Goal: Connect with others: Connect with others

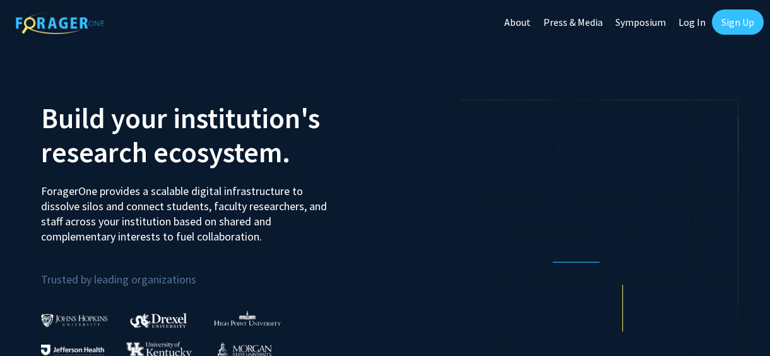
click at [689, 25] on link "Log In" at bounding box center [692, 22] width 40 height 44
select select
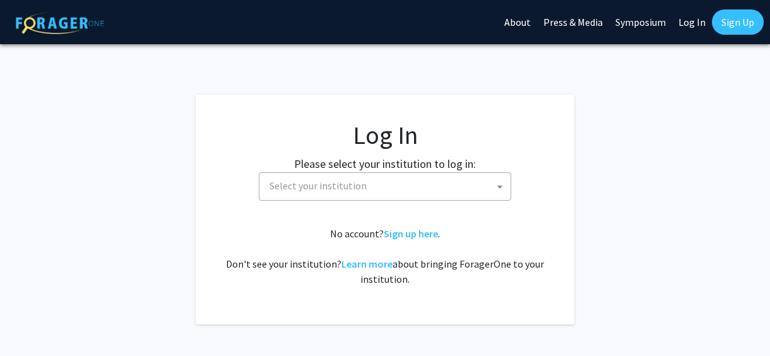
click at [384, 196] on span "Select your institution" at bounding box center [387, 186] width 246 height 26
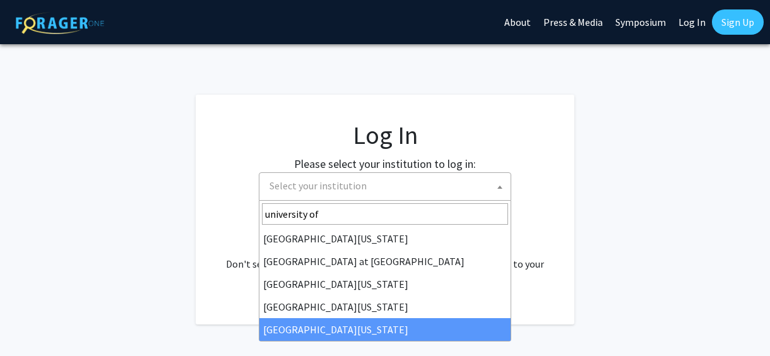
type input "university of"
select select "33"
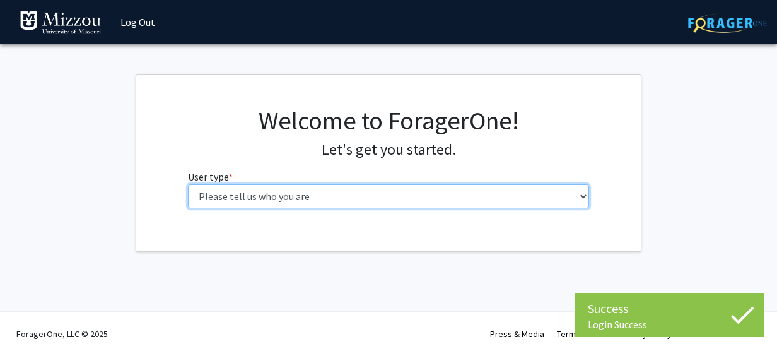
click at [397, 196] on select "Please tell us who you are Undergraduate Student Master's Student Doctoral Cand…" at bounding box center [389, 196] width 402 height 24
select select "1: undergrad"
click at [188, 184] on select "Please tell us who you are Undergraduate Student Master's Student Doctoral Cand…" at bounding box center [389, 196] width 402 height 24
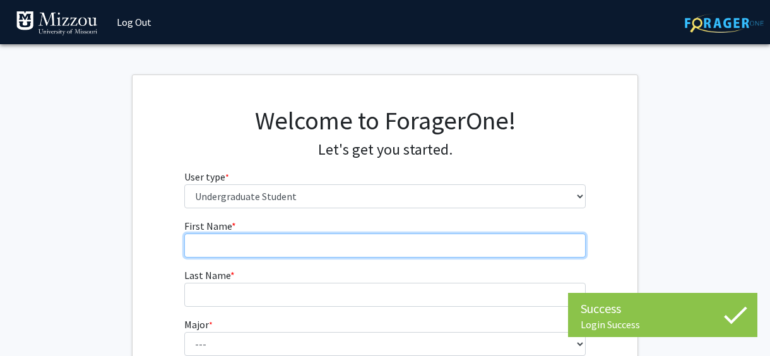
click at [321, 247] on input "First Name * required" at bounding box center [385, 245] width 402 height 24
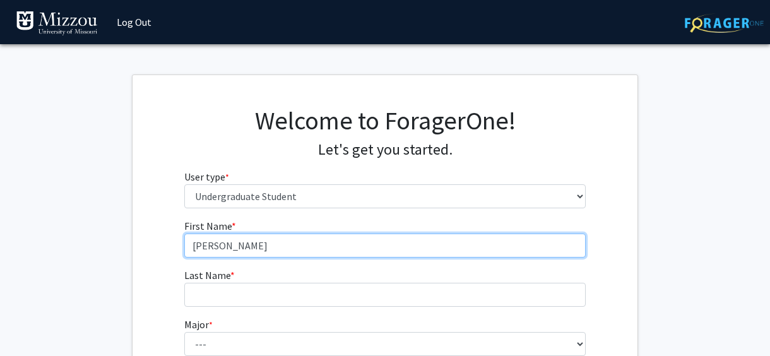
type input "[PERSON_NAME]"
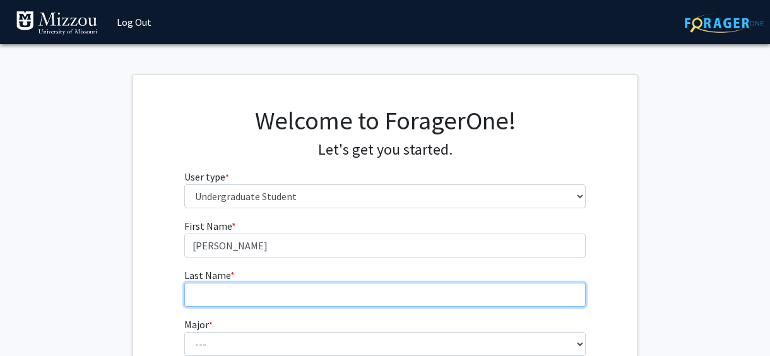
click at [230, 299] on input "Last Name * required" at bounding box center [385, 295] width 402 height 24
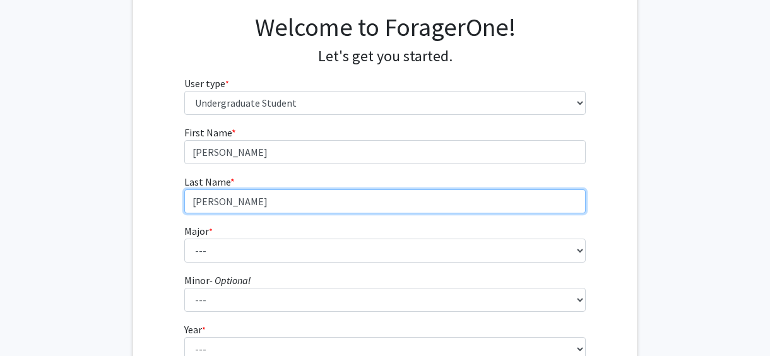
scroll to position [94, 0]
type input "[PERSON_NAME]"
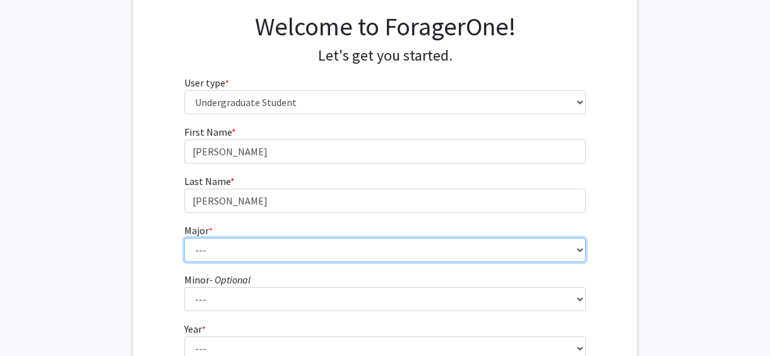
click at [556, 243] on select "--- Agribusiness Management Agricultural Education Agricultural Education: Comm…" at bounding box center [385, 250] width 402 height 24
select select "134: 2627"
click at [184, 238] on select "--- Agribusiness Management Agricultural Education Agricultural Education: Comm…" at bounding box center [385, 250] width 402 height 24
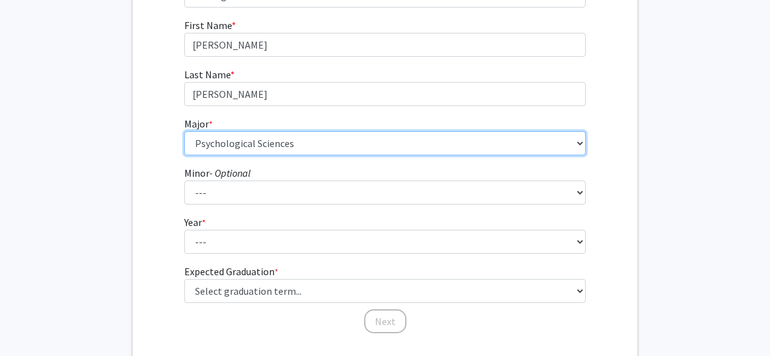
scroll to position [200, 0]
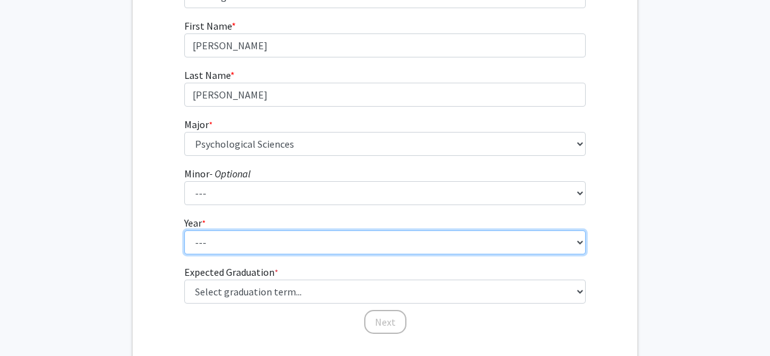
click at [303, 241] on select "--- First-year Sophomore Junior Senior Postbaccalaureate Certificate" at bounding box center [385, 242] width 402 height 24
select select "1: first-year"
click at [184, 230] on select "--- First-year Sophomore Junior Senior Postbaccalaureate Certificate" at bounding box center [385, 242] width 402 height 24
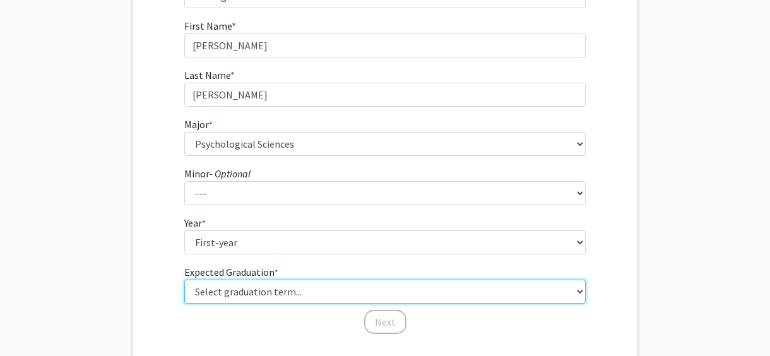
click at [243, 285] on select "Select graduation term... Spring 2025 Summer 2025 Fall 2025 Winter 2025 Spring …" at bounding box center [385, 291] width 402 height 24
click at [184, 279] on select "Select graduation term... Spring 2025 Summer 2025 Fall 2025 Winter 2025 Spring …" at bounding box center [385, 291] width 402 height 24
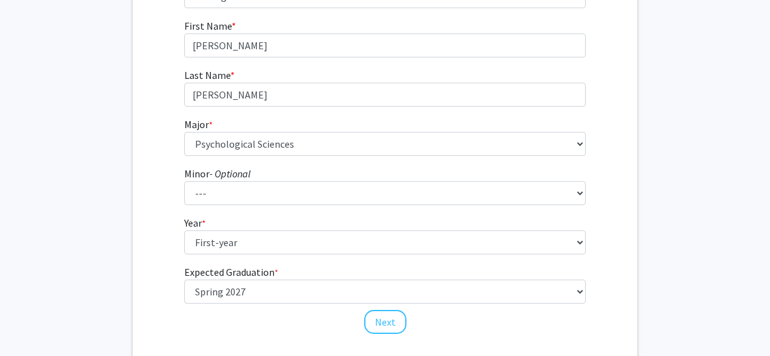
click at [163, 254] on div "First Name * required [PERSON_NAME] Last Name * required [PERSON_NAME] * requir…" at bounding box center [384, 176] width 505 height 317
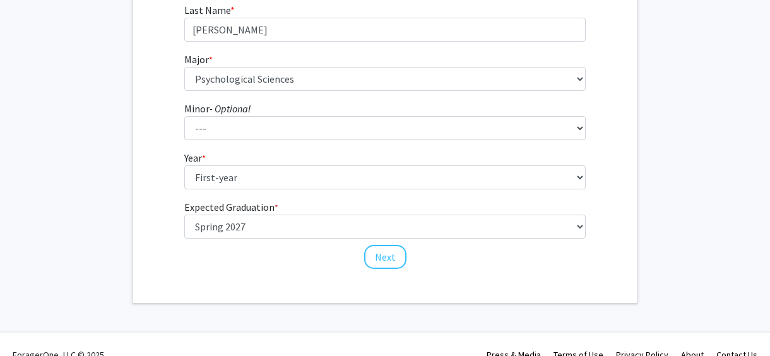
scroll to position [266, 0]
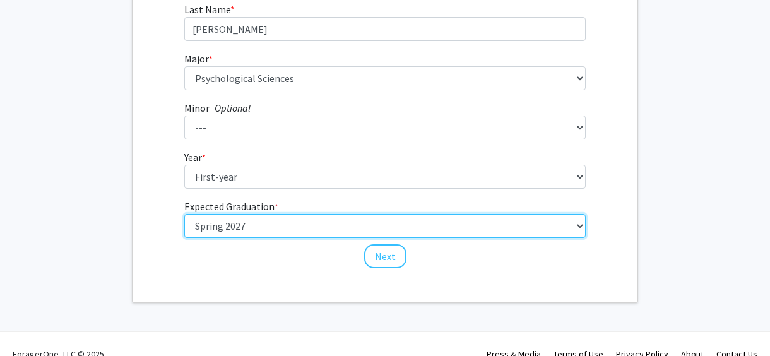
click at [206, 218] on select "Select graduation term... Spring 2025 Summer 2025 Fall 2025 Winter 2025 Spring …" at bounding box center [385, 226] width 402 height 24
select select "13: spring_2028"
click at [184, 214] on select "Select graduation term... Spring 2025 Summer 2025 Fall 2025 Winter 2025 Spring …" at bounding box center [385, 226] width 402 height 24
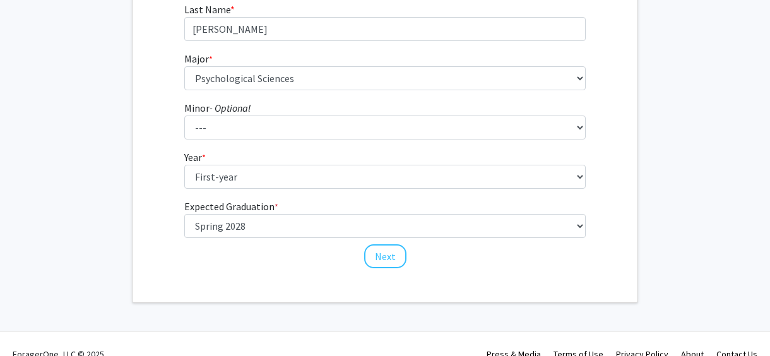
click at [180, 281] on div "Welcome to ForagerOne! Let's get you started. User type * required Please tell …" at bounding box center [384, 56] width 505 height 493
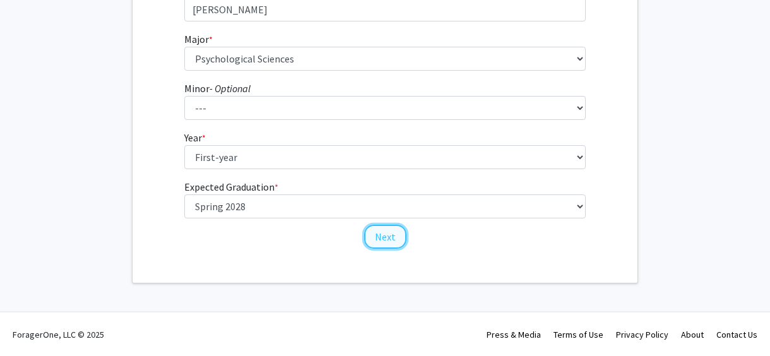
click at [381, 239] on button "Next" at bounding box center [385, 237] width 42 height 24
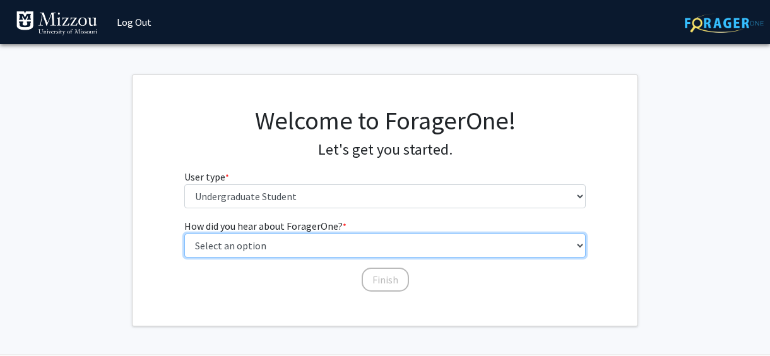
click at [294, 246] on select "Select an option Peer/student recommendation Faculty/staff recommendation Unive…" at bounding box center [385, 245] width 402 height 24
click at [184, 233] on select "Select an option Peer/student recommendation Faculty/staff recommendation Unive…" at bounding box center [385, 245] width 402 height 24
click at [283, 250] on select "Select an option Peer/student recommendation Faculty/staff recommendation Unive…" at bounding box center [385, 245] width 402 height 24
select select "2: faculty_recommendation"
click at [184, 233] on select "Select an option Peer/student recommendation Faculty/staff recommendation Unive…" at bounding box center [385, 245] width 402 height 24
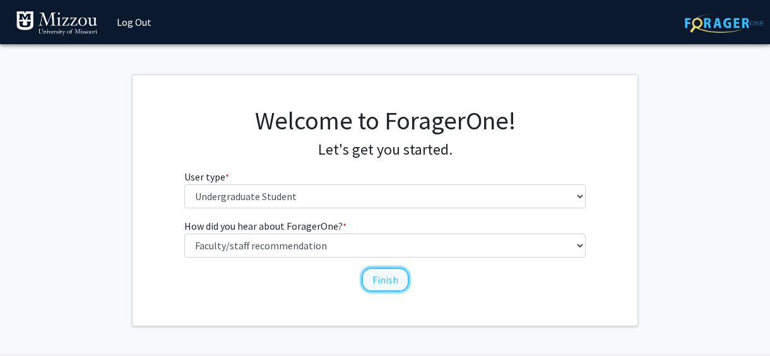
click at [385, 279] on button "Finish" at bounding box center [384, 279] width 47 height 24
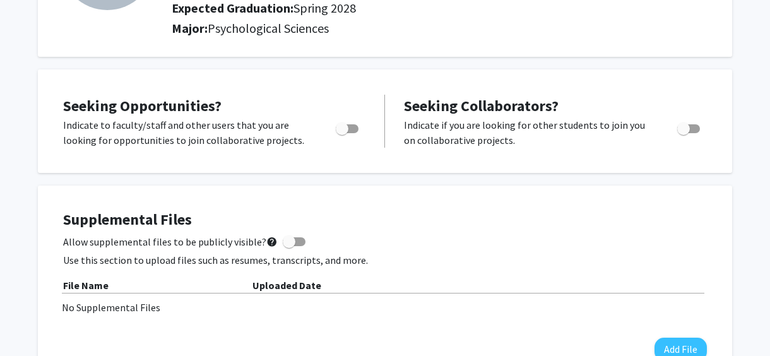
scroll to position [169, 0]
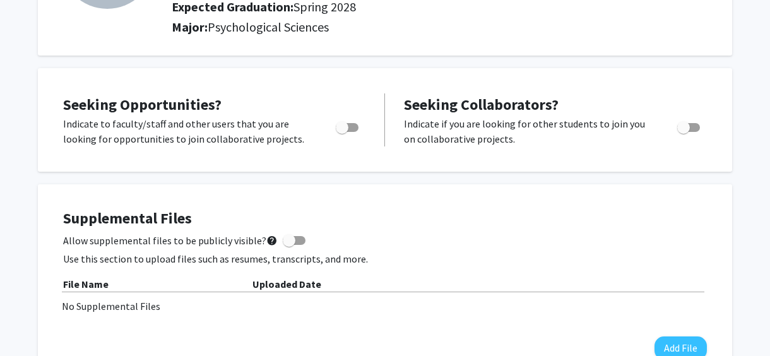
click at [339, 126] on span "Toggle" at bounding box center [342, 127] width 13 height 13
click at [341, 132] on input "Are you actively seeking opportunities?" at bounding box center [341, 132] width 1 height 1
checkbox input "true"
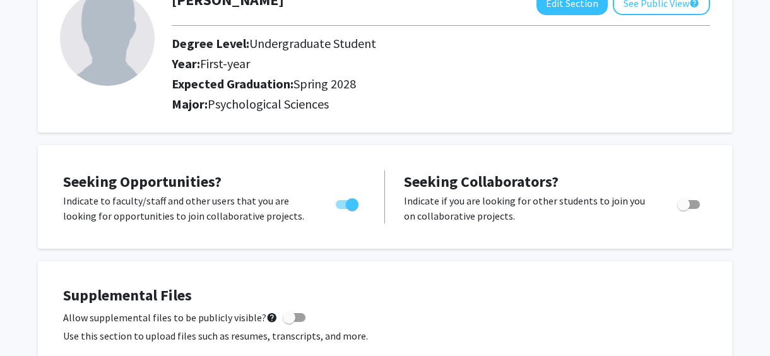
scroll to position [0, 0]
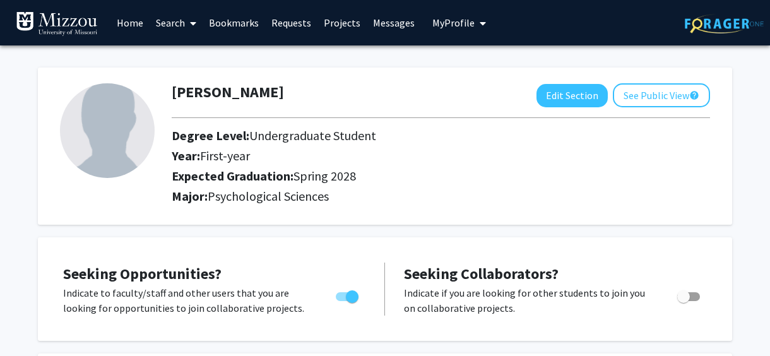
click at [336, 26] on link "Projects" at bounding box center [341, 23] width 49 height 44
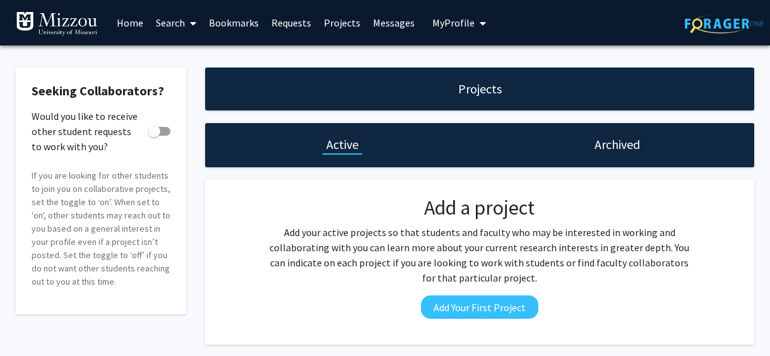
click at [277, 24] on link "Requests" at bounding box center [291, 23] width 52 height 44
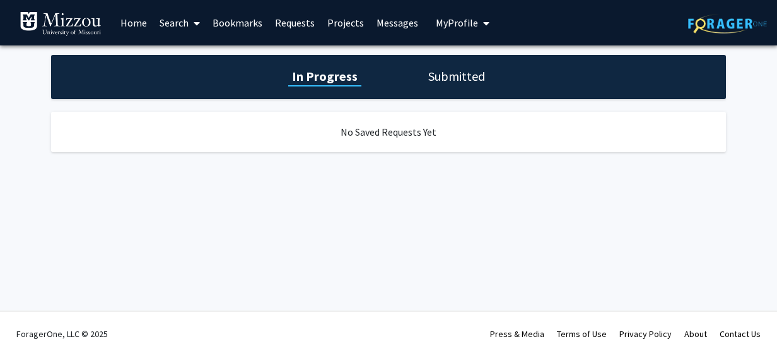
click at [237, 22] on link "Bookmarks" at bounding box center [237, 23] width 62 height 44
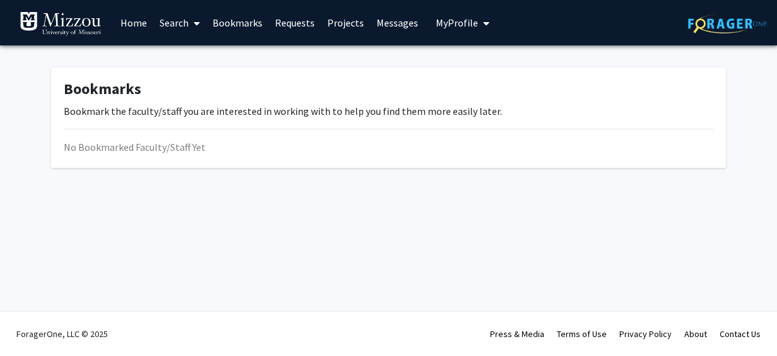
click at [173, 20] on link "Search" at bounding box center [179, 23] width 53 height 44
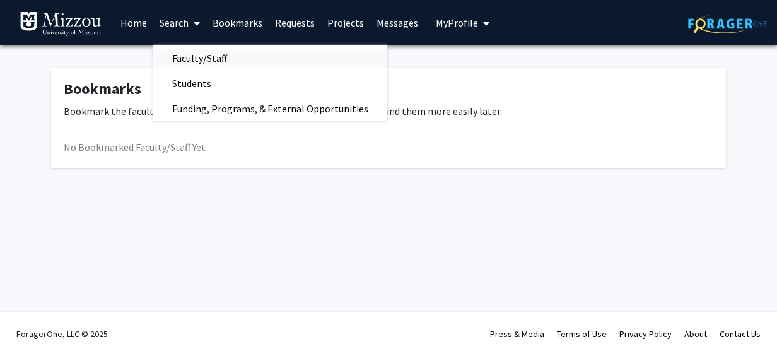
click at [190, 56] on span "Faculty/Staff" at bounding box center [199, 57] width 93 height 25
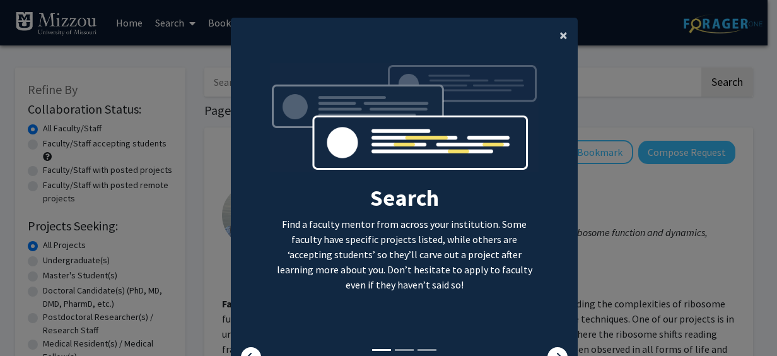
click at [561, 36] on span "×" at bounding box center [564, 35] width 8 height 20
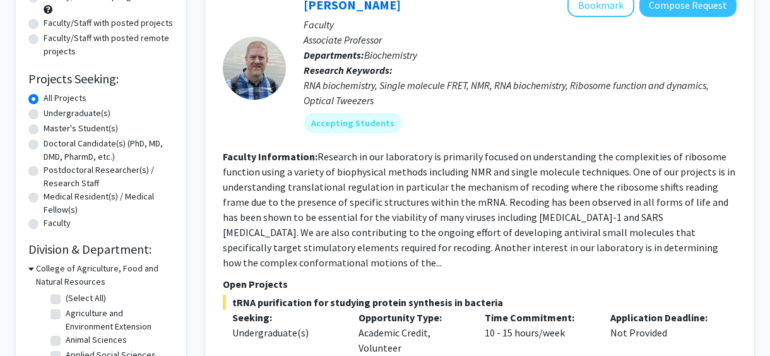
scroll to position [148, 0]
click at [89, 115] on label "Undergraduate(s)" at bounding box center [77, 112] width 67 height 13
click at [52, 114] on input "Undergraduate(s)" at bounding box center [48, 110] width 8 height 8
radio input "true"
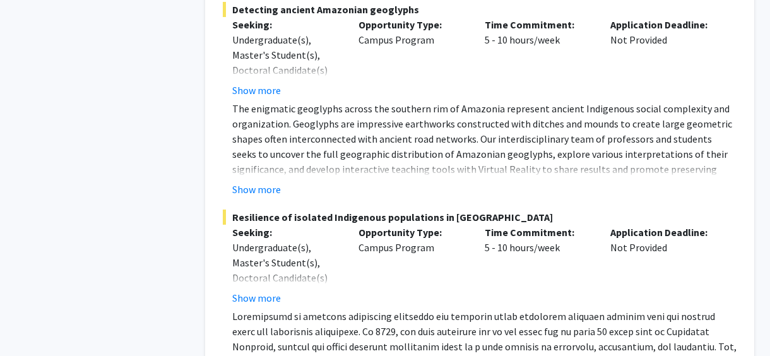
scroll to position [6864, 0]
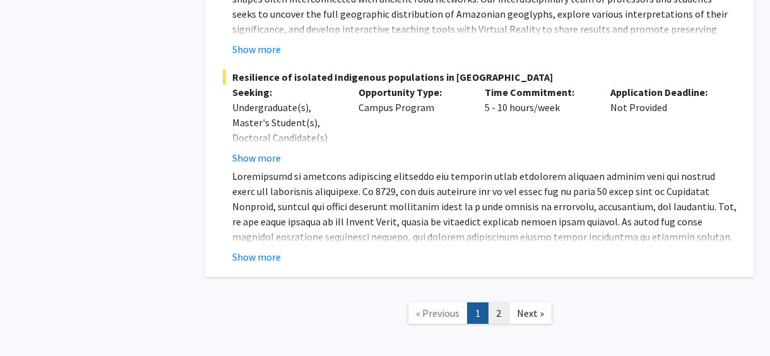
click at [498, 302] on link "2" at bounding box center [498, 313] width 21 height 22
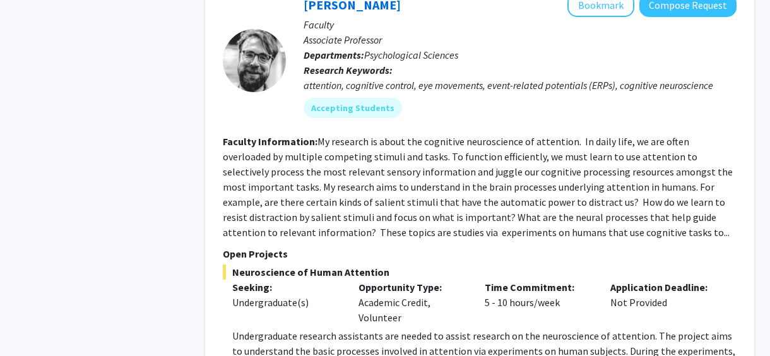
scroll to position [2420, 0]
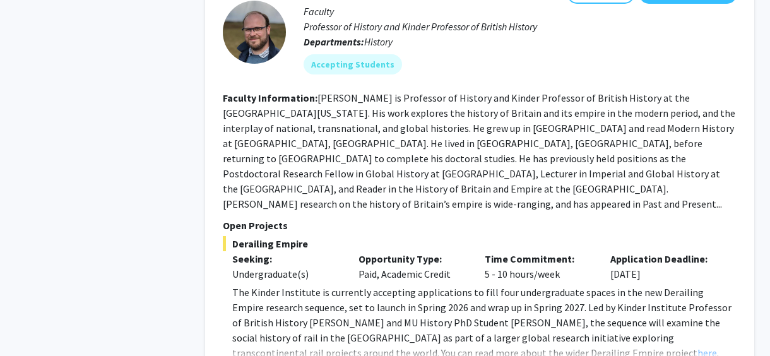
scroll to position [3048, 0]
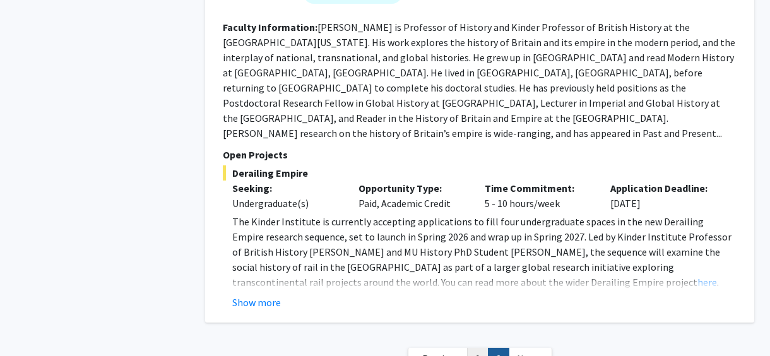
click at [478, 348] on link "1" at bounding box center [477, 359] width 21 height 22
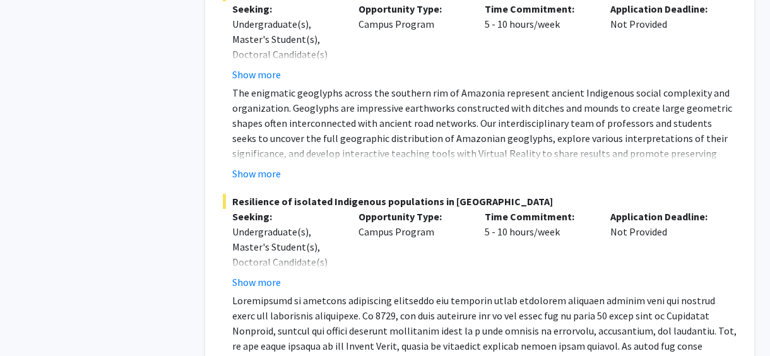
scroll to position [6864, 0]
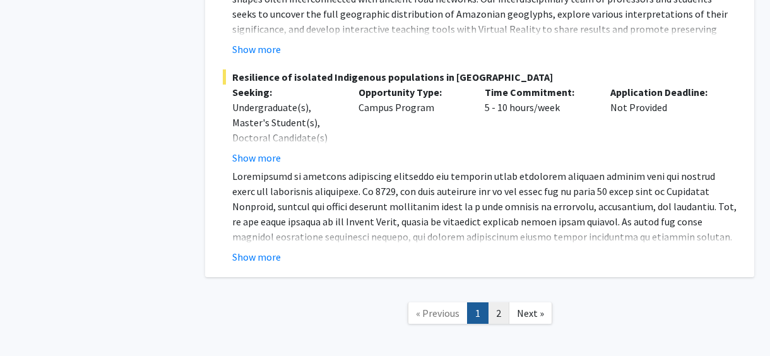
click at [496, 302] on link "2" at bounding box center [498, 313] width 21 height 22
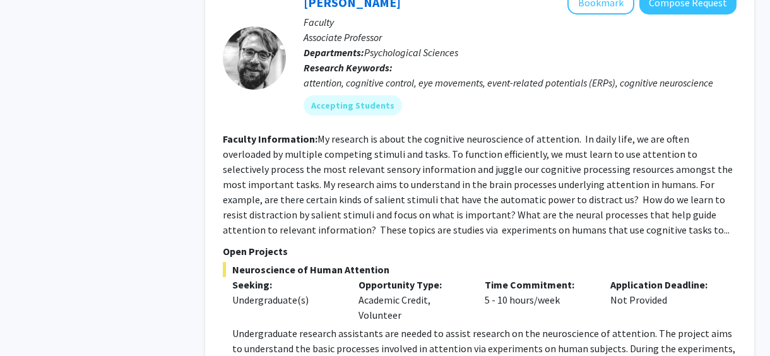
scroll to position [2426, 0]
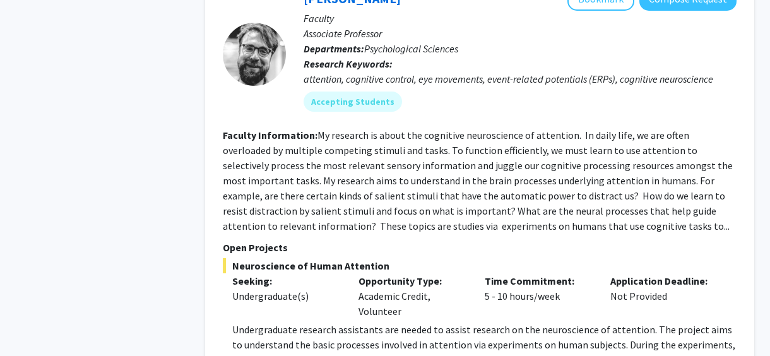
click at [495, 127] on section "Faculty Information: My research is about the cognitive neuroscience of attenti…" at bounding box center [479, 180] width 513 height 106
click at [497, 137] on fg-read-more "My research is about the cognitive neuroscience of attention. In daily life, we…" at bounding box center [478, 180] width 510 height 103
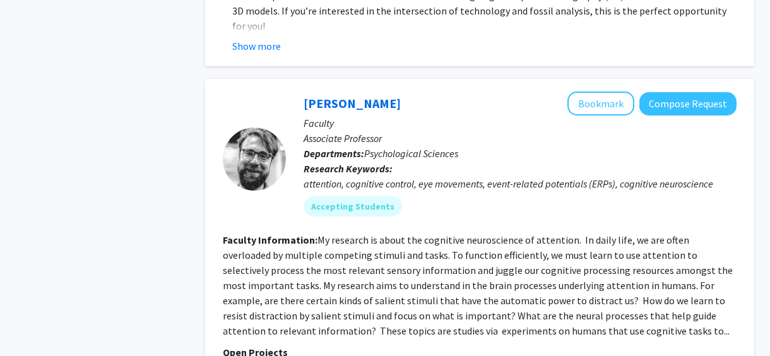
scroll to position [2323, 0]
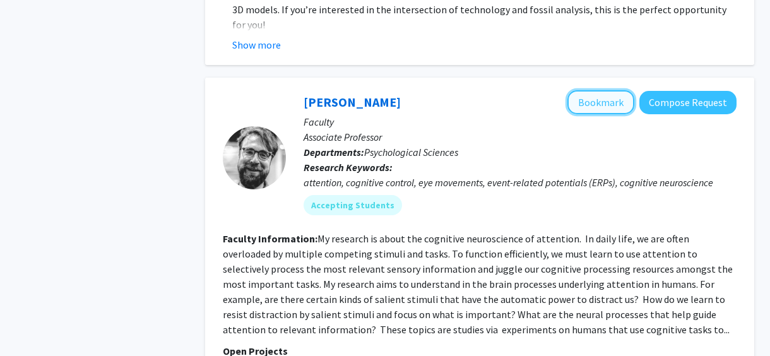
click at [605, 90] on button "Bookmark" at bounding box center [600, 102] width 67 height 24
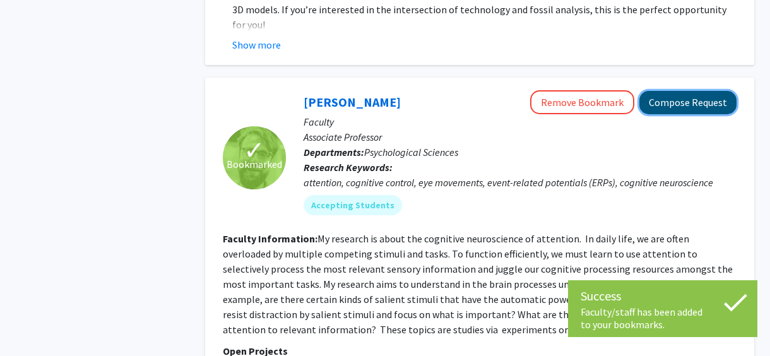
click at [698, 91] on button "Compose Request" at bounding box center [687, 102] width 97 height 23
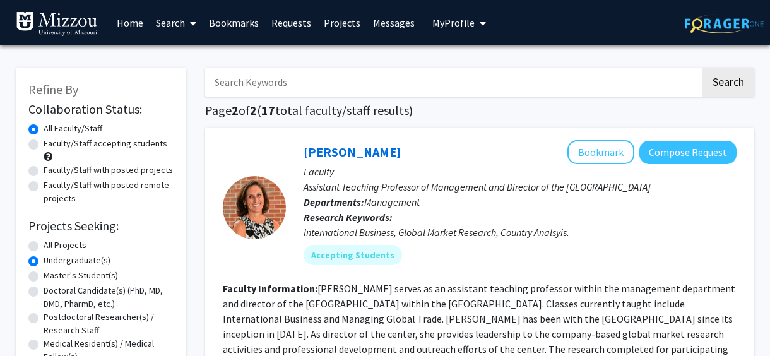
click at [243, 25] on link "Bookmarks" at bounding box center [233, 23] width 62 height 44
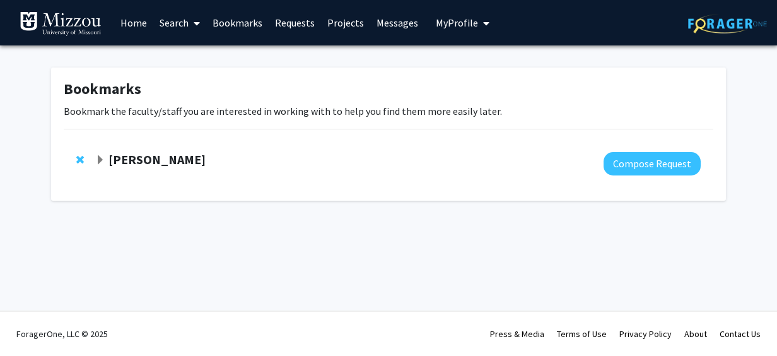
click at [178, 160] on strong "[PERSON_NAME]" at bounding box center [156, 159] width 97 height 16
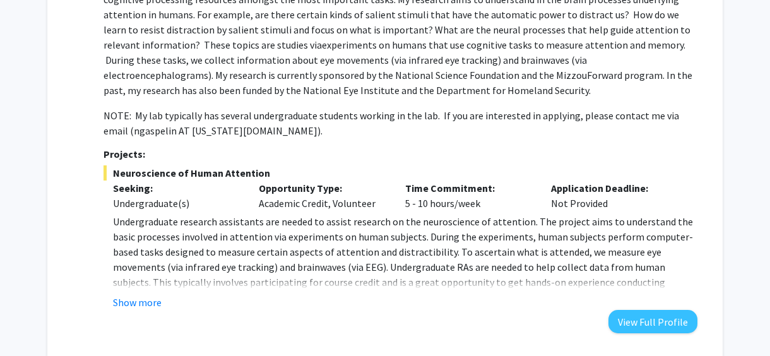
scroll to position [242, 0]
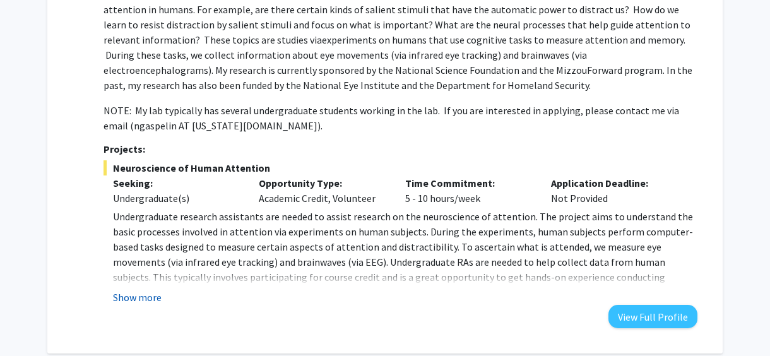
click at [138, 290] on button "Show more" at bounding box center [137, 297] width 49 height 15
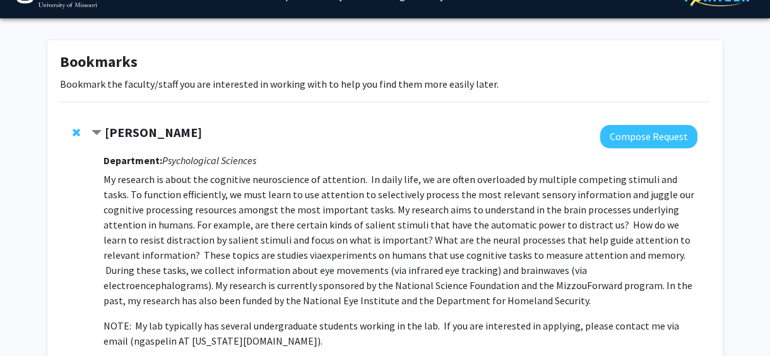
scroll to position [0, 0]
